Goal: Go to known website

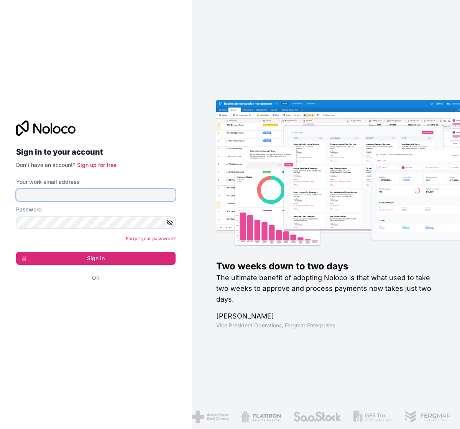
click at [60, 192] on input "Your work email address" at bounding box center [96, 195] width 160 height 12
type input "[EMAIL_ADDRESS][DOMAIN_NAME]"
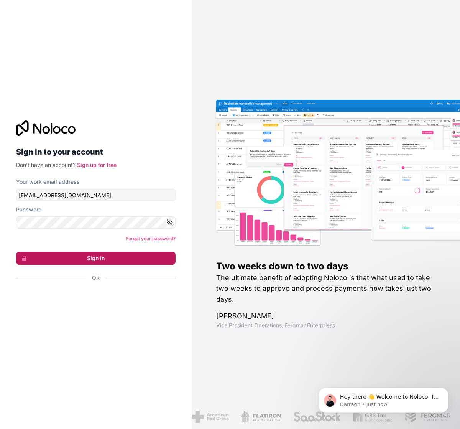
click at [74, 256] on button "Sign in" at bounding box center [96, 258] width 160 height 13
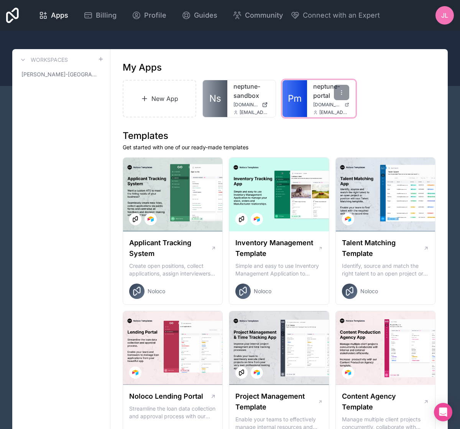
click at [318, 91] on link "neptune-portal" at bounding box center [331, 91] width 36 height 18
